Goal: Information Seeking & Learning: Learn about a topic

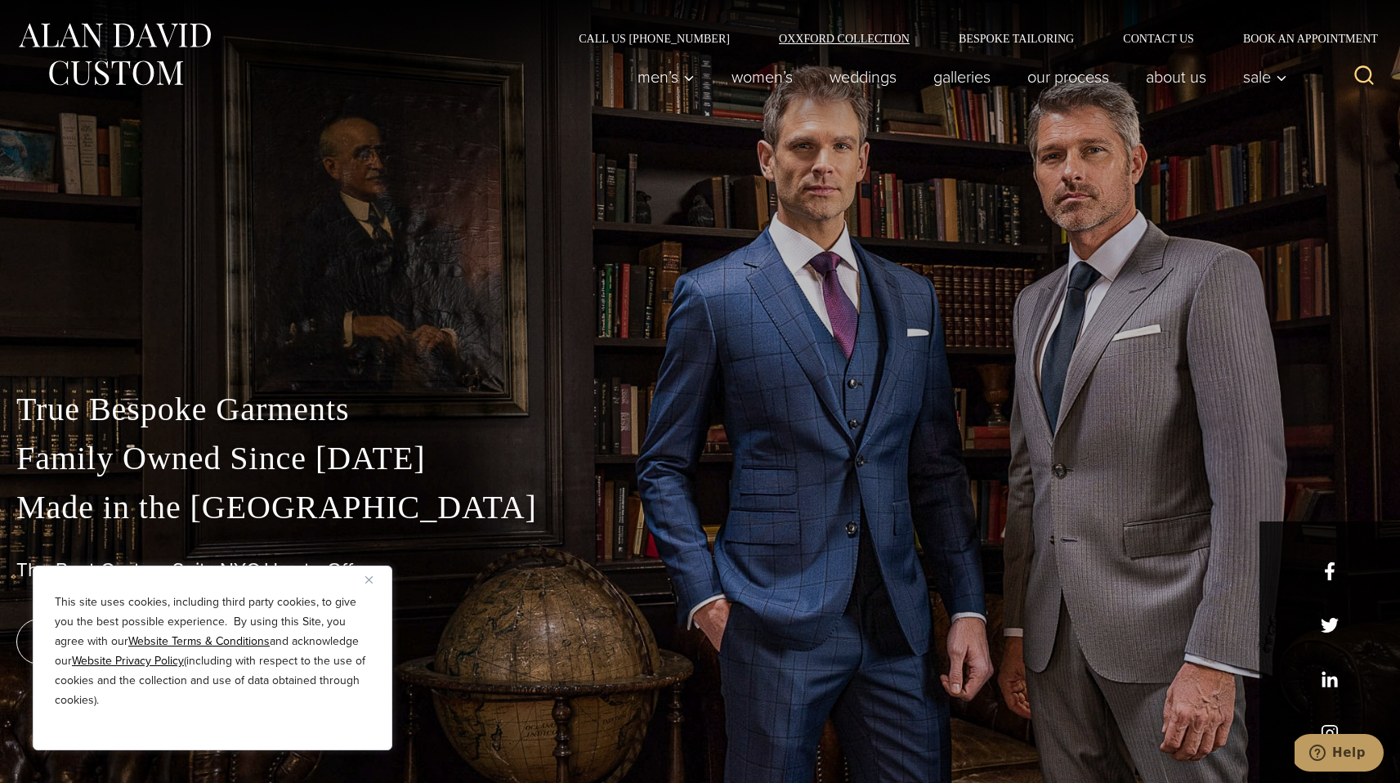
click at [841, 33] on link "Oxxford Collection" at bounding box center [844, 38] width 180 height 11
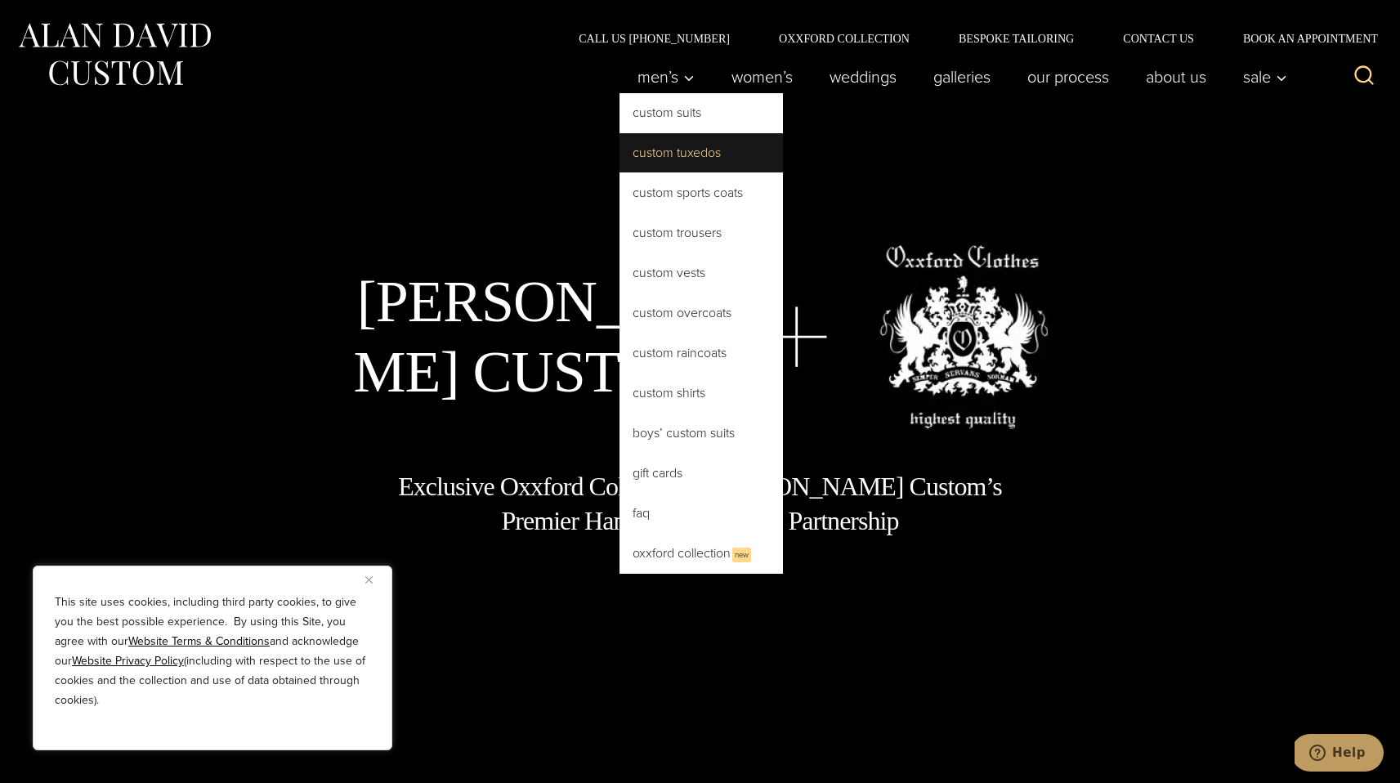
click at [652, 154] on link "Custom Tuxedos" at bounding box center [700, 152] width 163 height 39
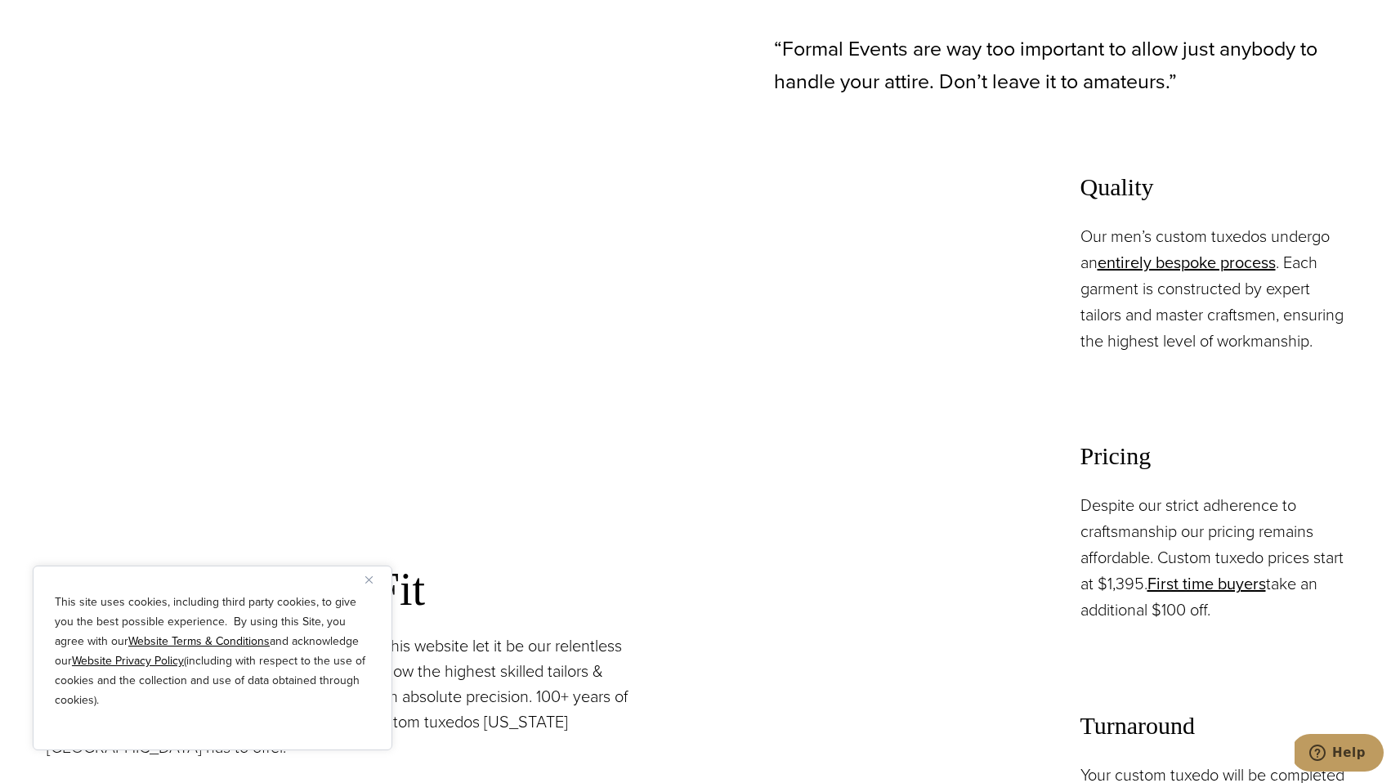
scroll to position [1222, 0]
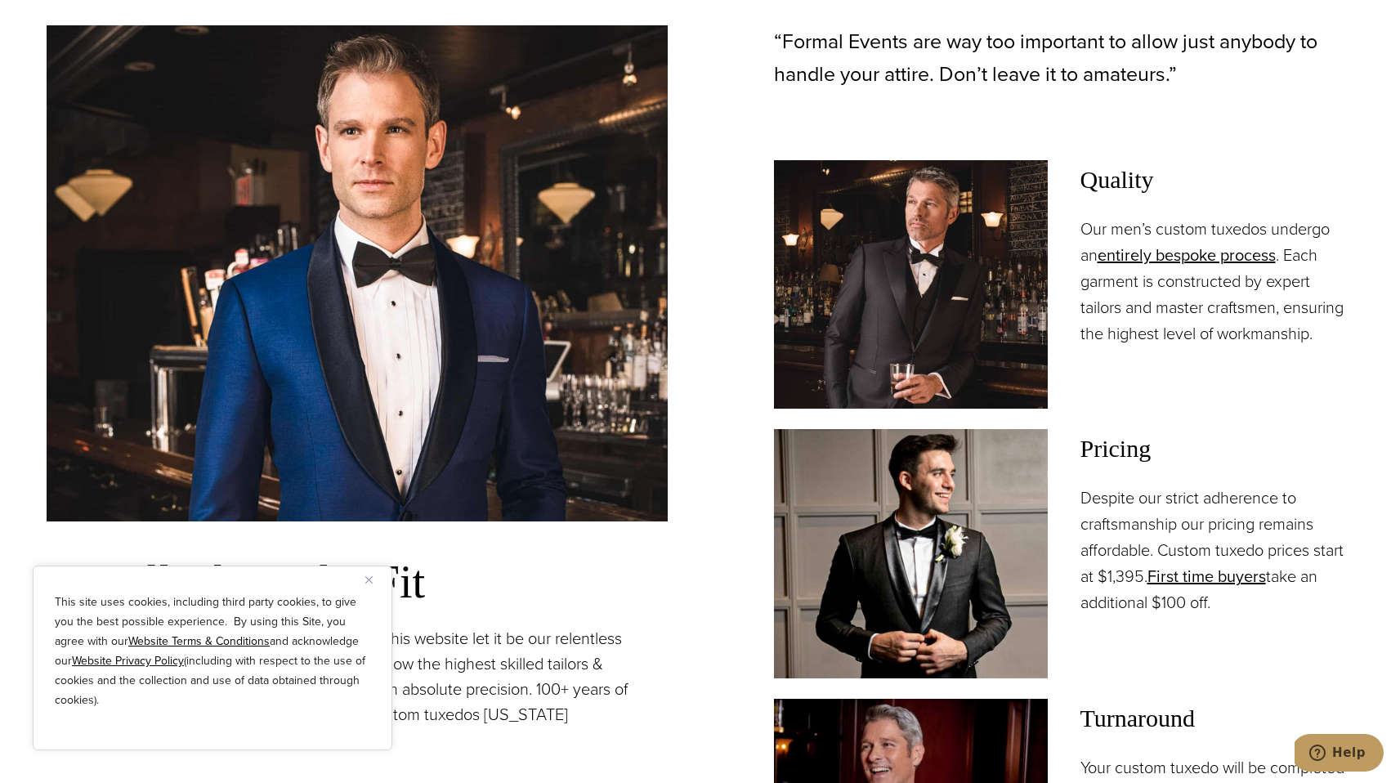
drag, startPoint x: 1201, startPoint y: 591, endPoint x: 1070, endPoint y: 492, distance: 163.9
click at [1070, 492] on div "Pricing Despite our strict adherence to craftsmanship our pricing remains affor…" at bounding box center [1064, 553] width 580 height 248
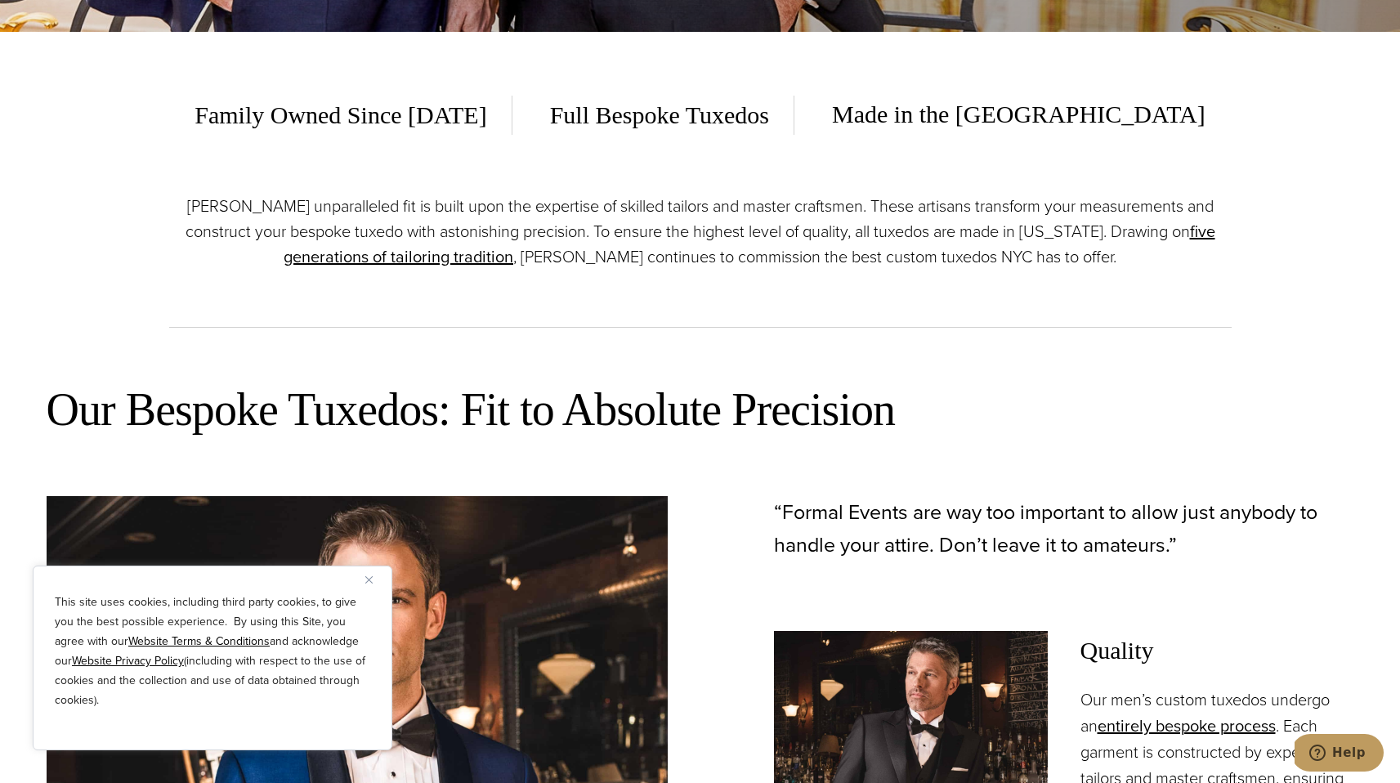
scroll to position [0, 0]
